Goal: Find specific page/section: Find specific page/section

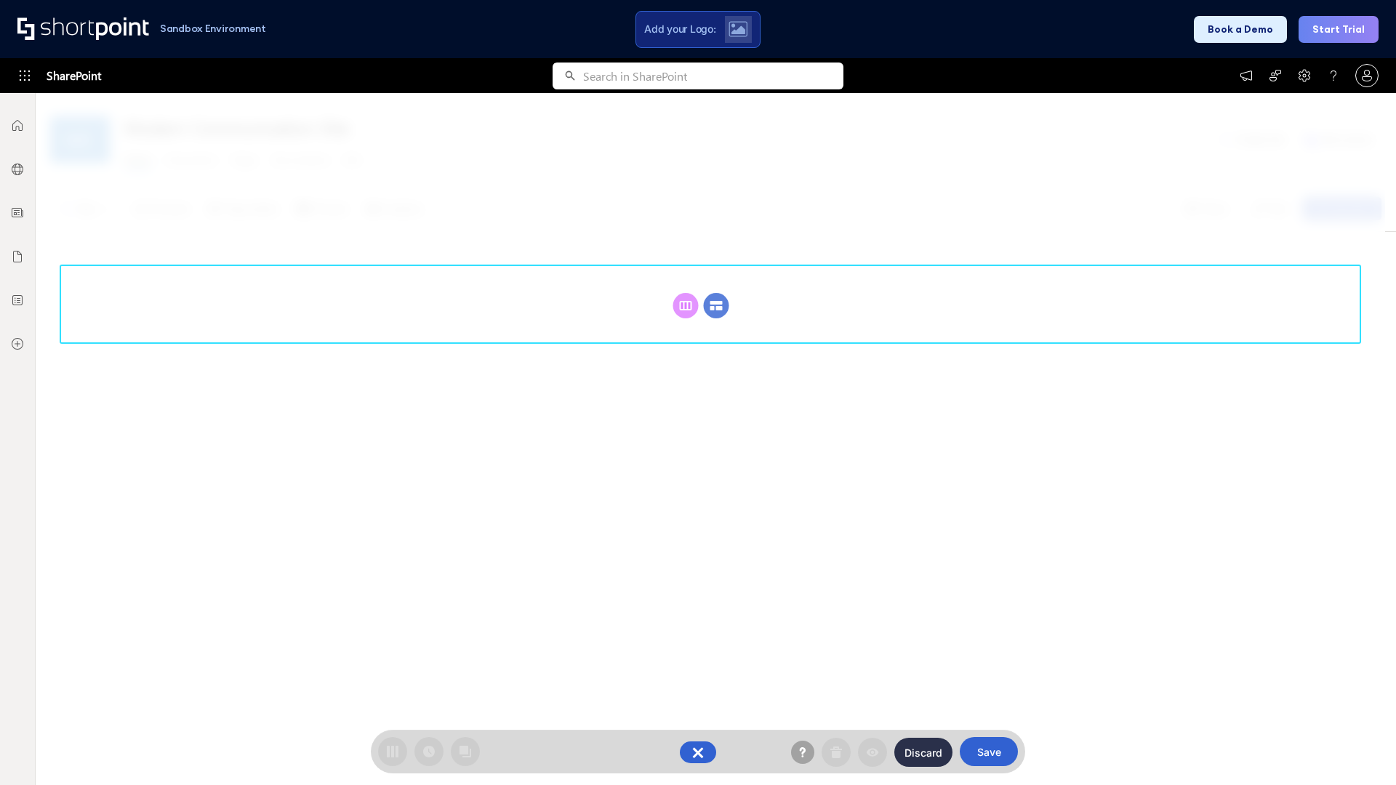
scroll to position [200, 0]
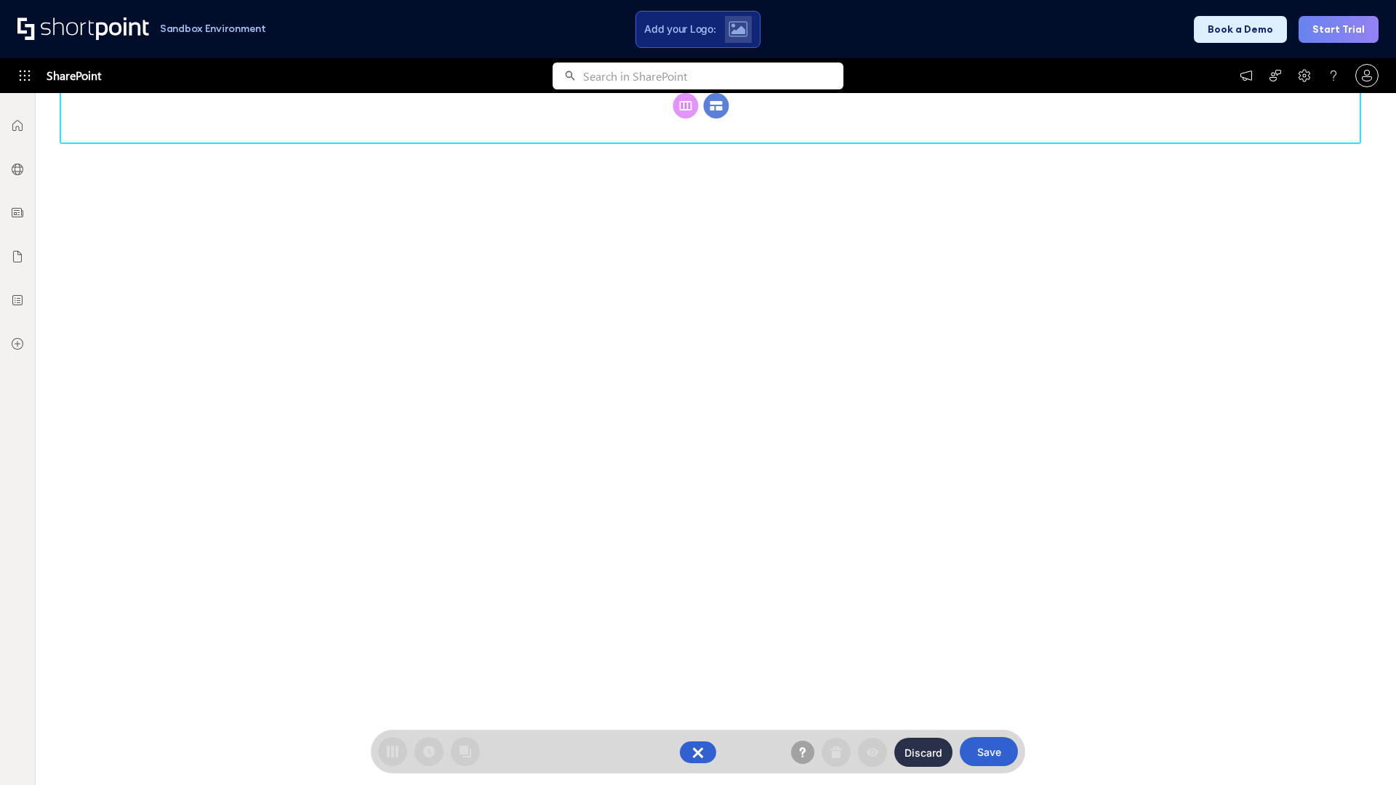
click at [716, 119] on circle at bounding box center [716, 105] width 25 height 25
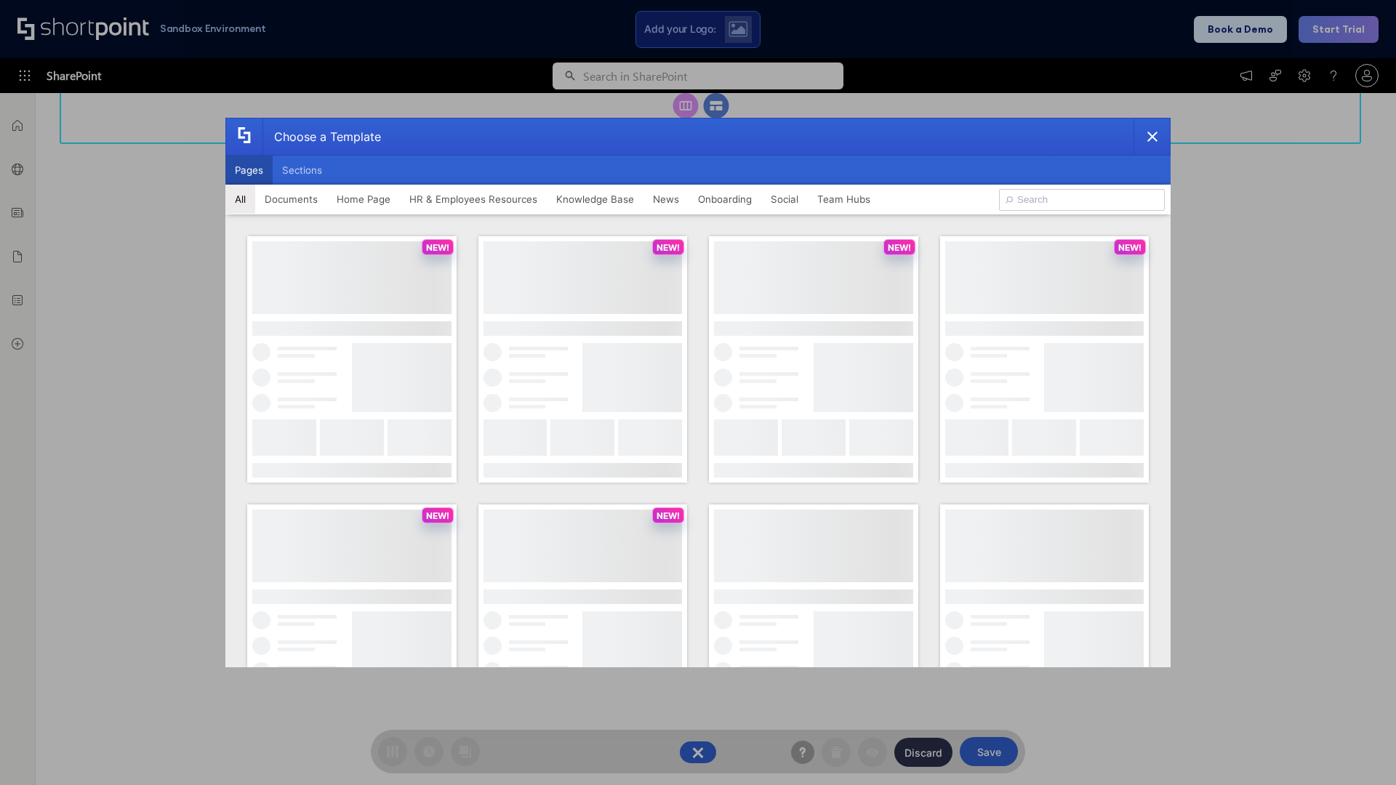
scroll to position [0, 0]
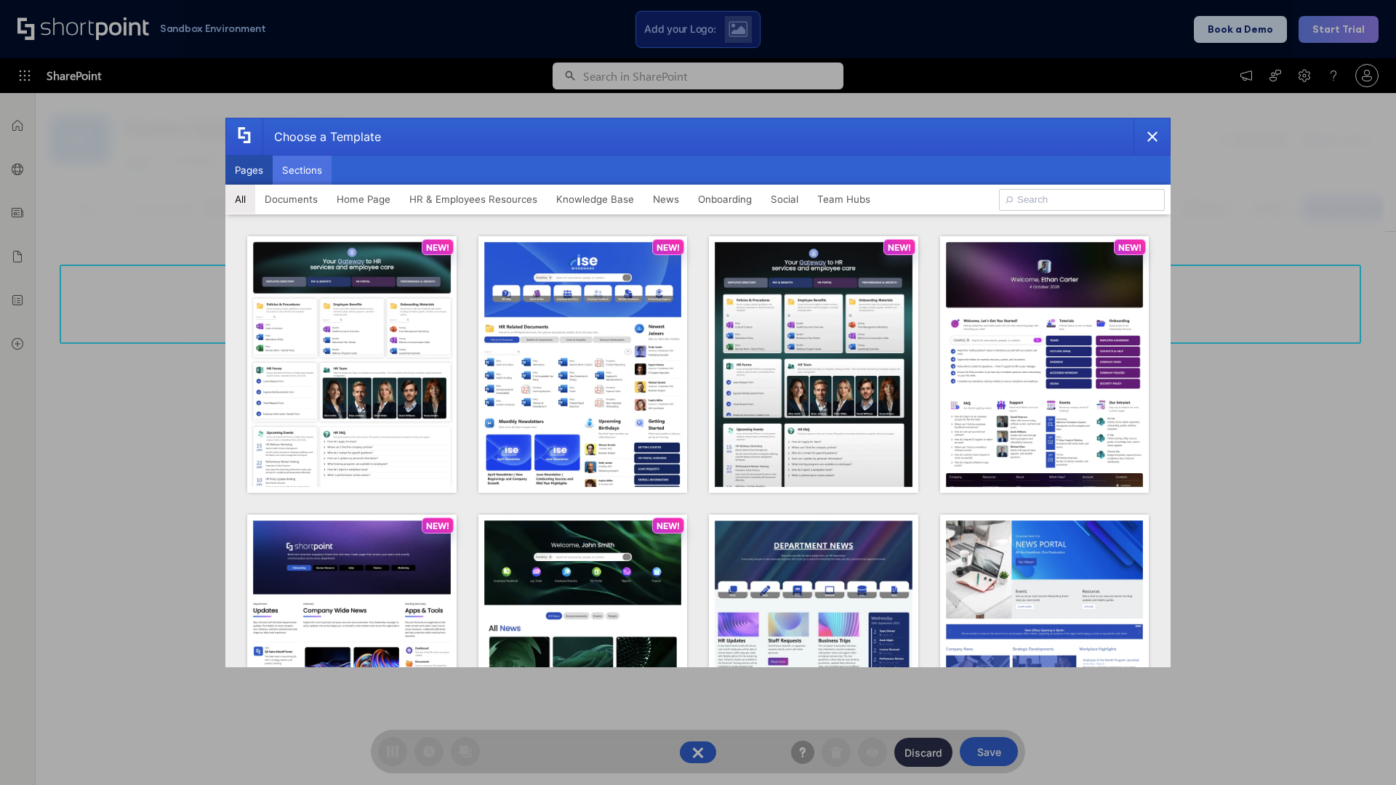
click at [302, 170] on button "Sections" at bounding box center [302, 170] width 59 height 29
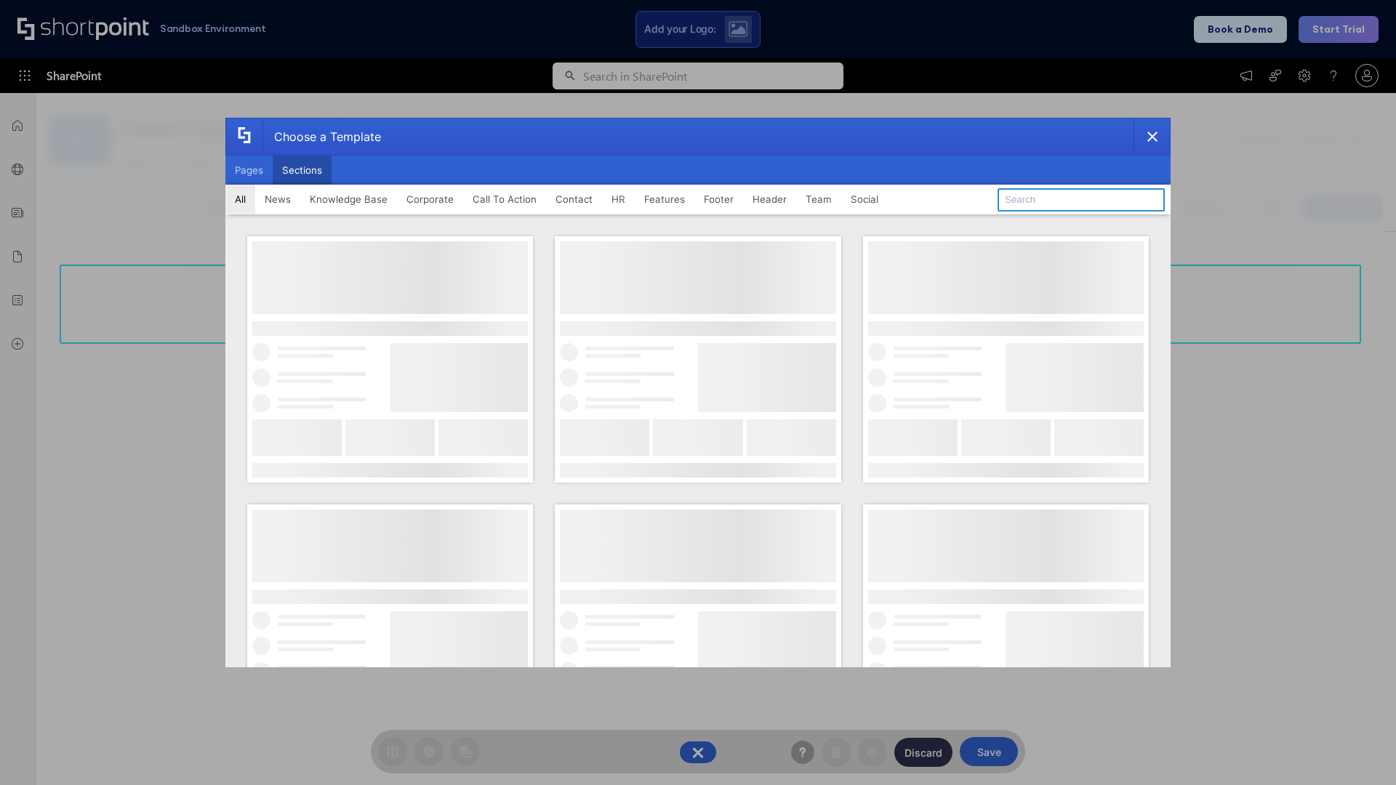
type input "HR Hub 2"
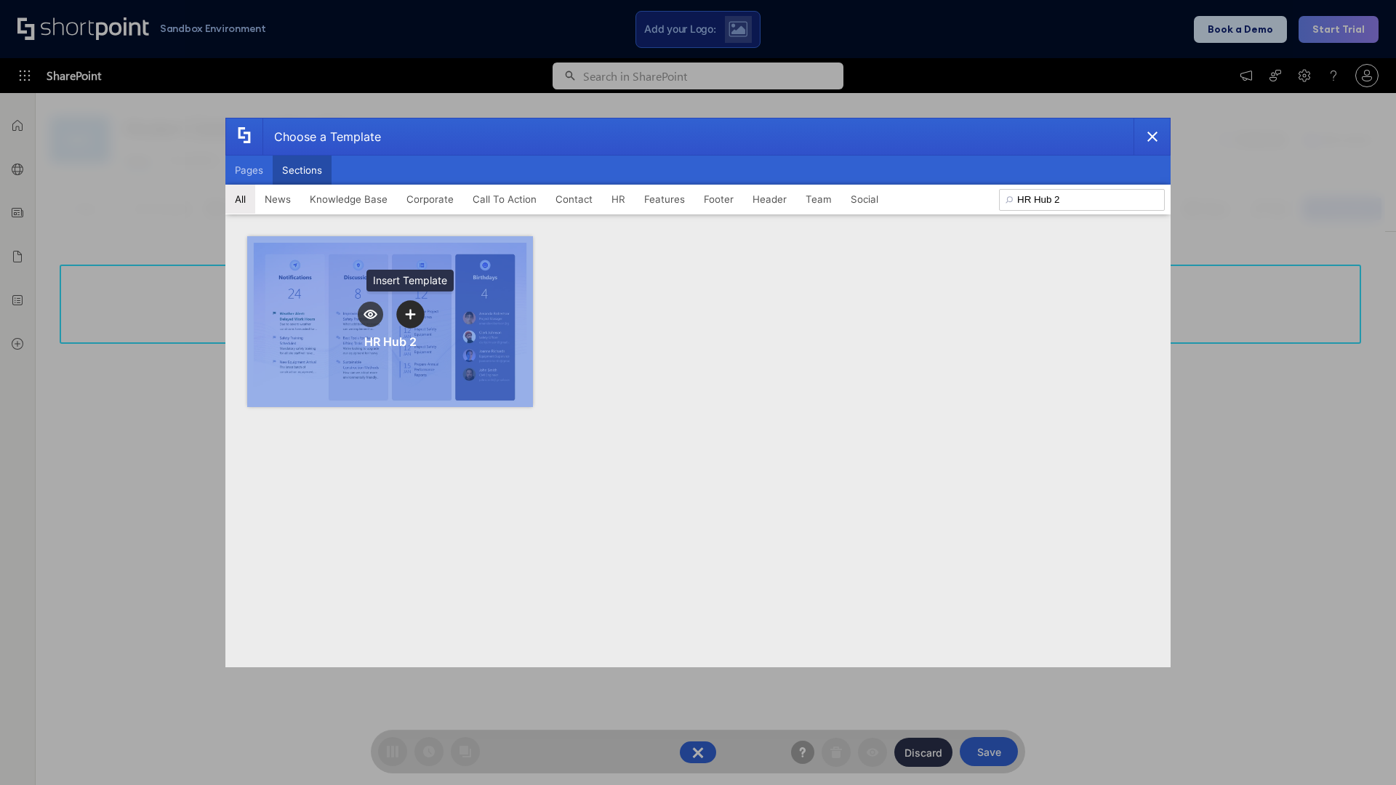
click at [410, 314] on icon "template selector" at bounding box center [410, 314] width 10 height 10
